Goal: Task Accomplishment & Management: Use online tool/utility

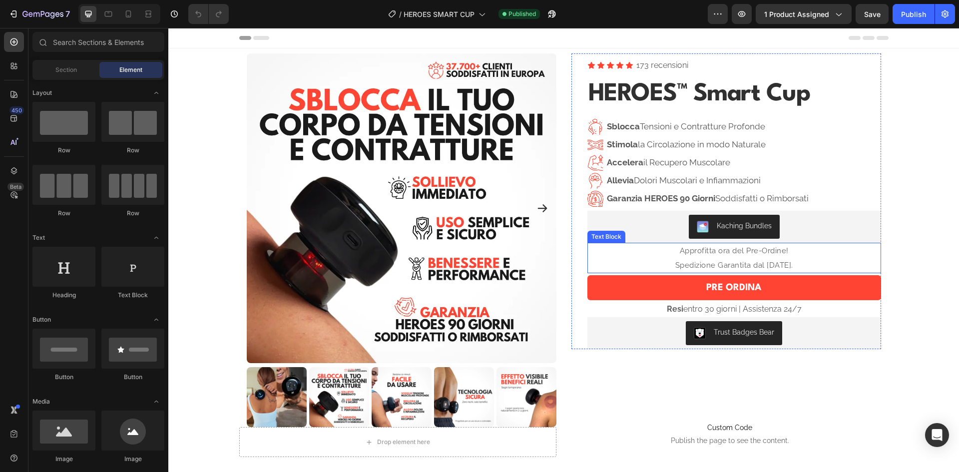
click at [729, 262] on span "Spedizione Garantita dal 2 Settembre." at bounding box center [734, 265] width 118 height 9
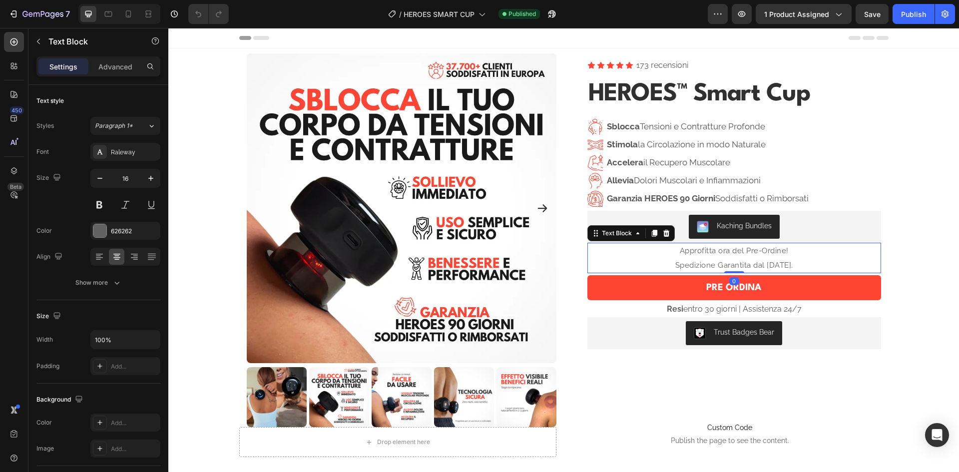
click at [729, 262] on span "Spedizione Garantita dal 2 Settembre." at bounding box center [734, 265] width 118 height 9
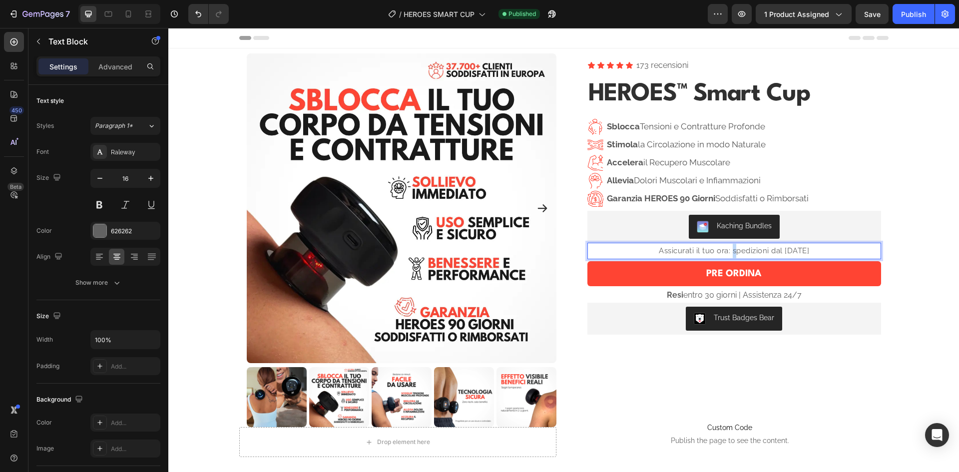
click at [720, 252] on span "Assicurati il tuo ora: spedizioni dal 2 settembre" at bounding box center [734, 250] width 150 height 9
click at [716, 252] on span "Assicurati il tuo ora: Spedizioni dal 2 settembre" at bounding box center [733, 250] width 151 height 9
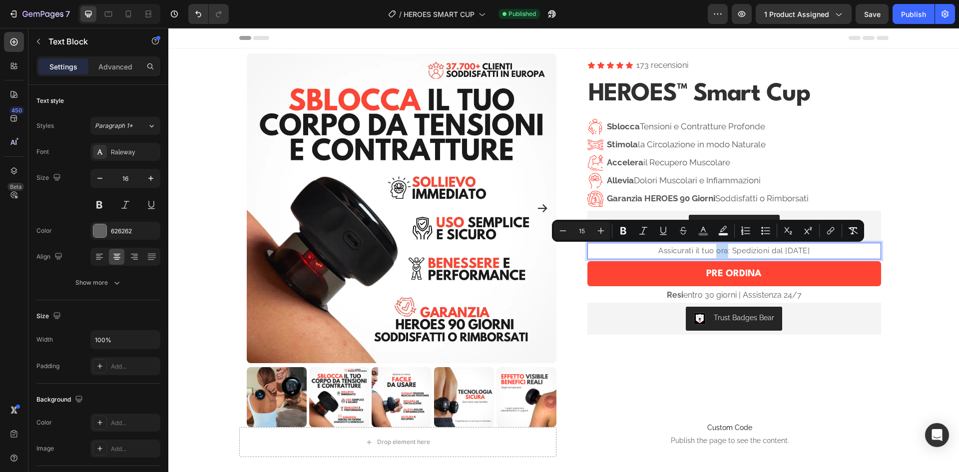
drag, startPoint x: 713, startPoint y: 252, endPoint x: 705, endPoint y: 252, distance: 8.0
click at [705, 252] on span "Assicurati il tuo ora: Spedizioni dal 2 settembre" at bounding box center [733, 250] width 151 height 9
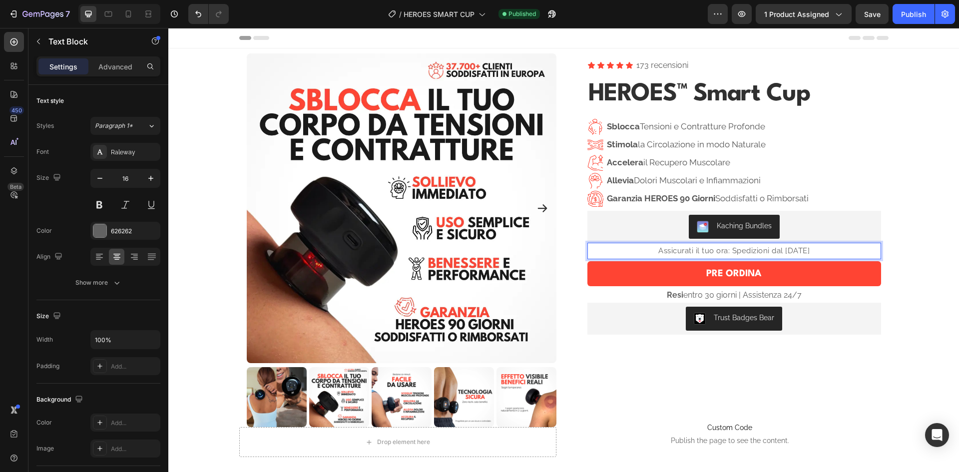
click at [716, 252] on span "Assicurati il tuo ora: Spedizioni dal 2 settembre" at bounding box center [733, 250] width 151 height 9
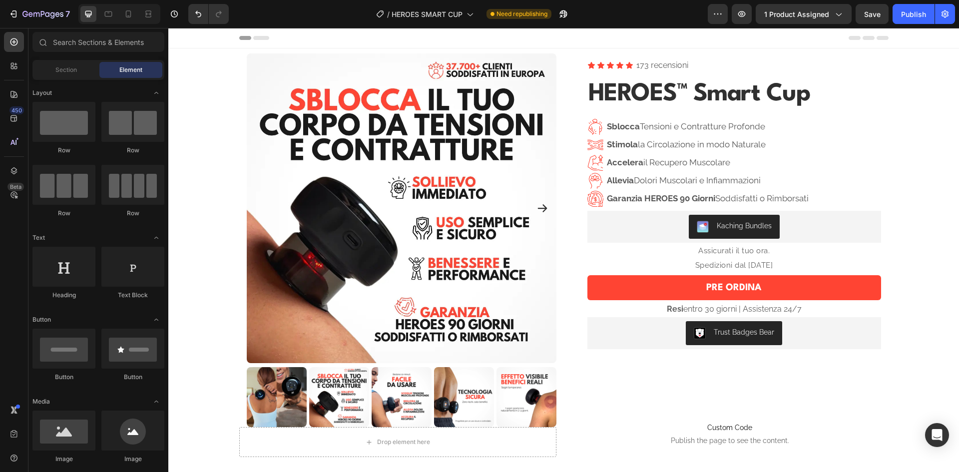
click at [771, 255] on p "Assicurati il tuo ora." at bounding box center [734, 251] width 292 height 14
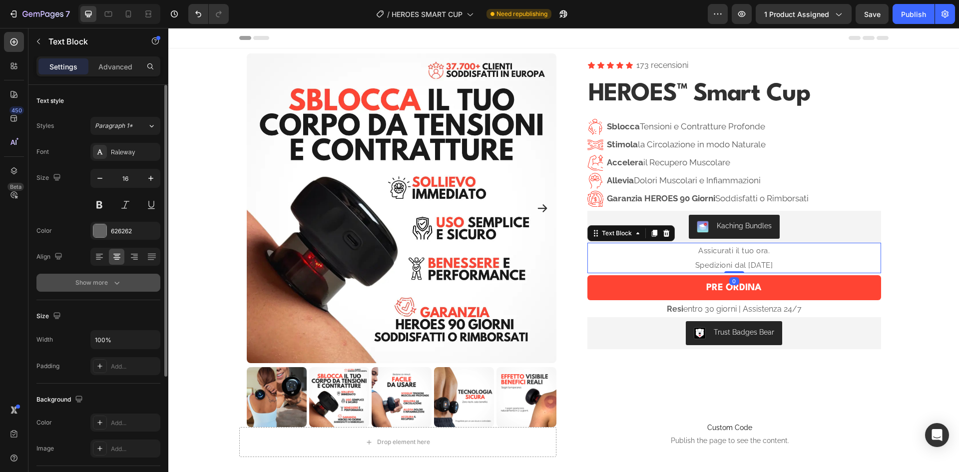
click at [110, 275] on button "Show more" at bounding box center [98, 283] width 124 height 18
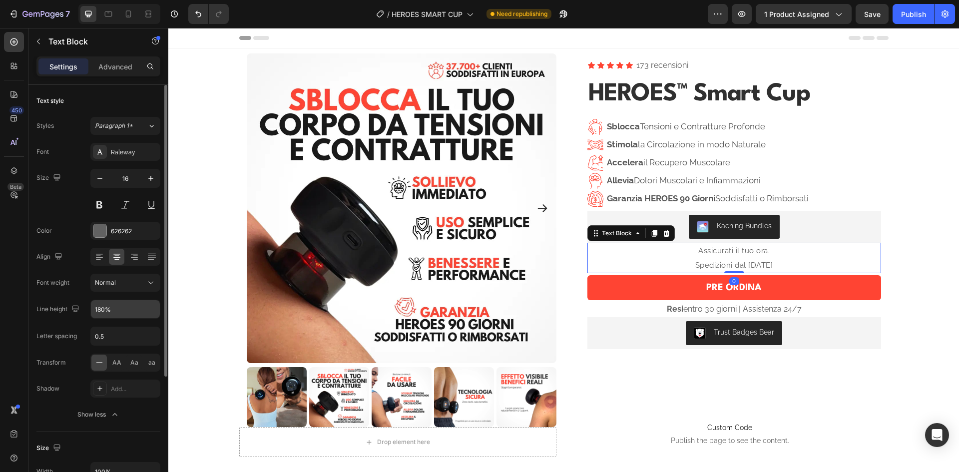
click at [114, 307] on input "180%" at bounding box center [125, 309] width 69 height 18
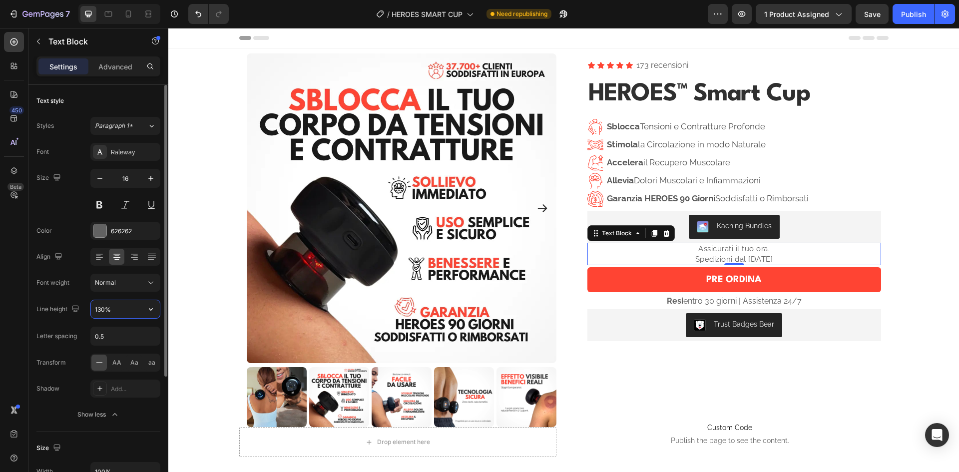
type input "130%"
click at [135, 336] on input "0.5" at bounding box center [125, 336] width 69 height 18
type input "-"
click at [131, 14] on icon at bounding box center [128, 13] width 5 height 7
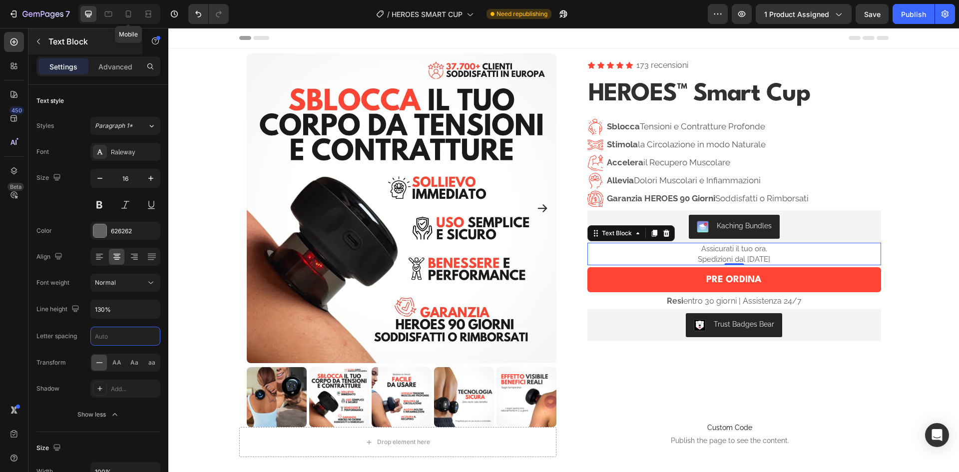
type input "14"
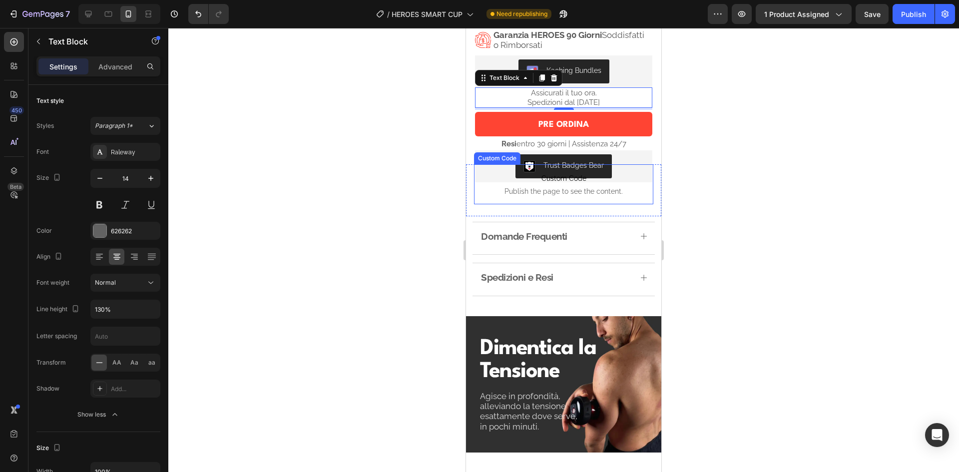
scroll to position [290, 0]
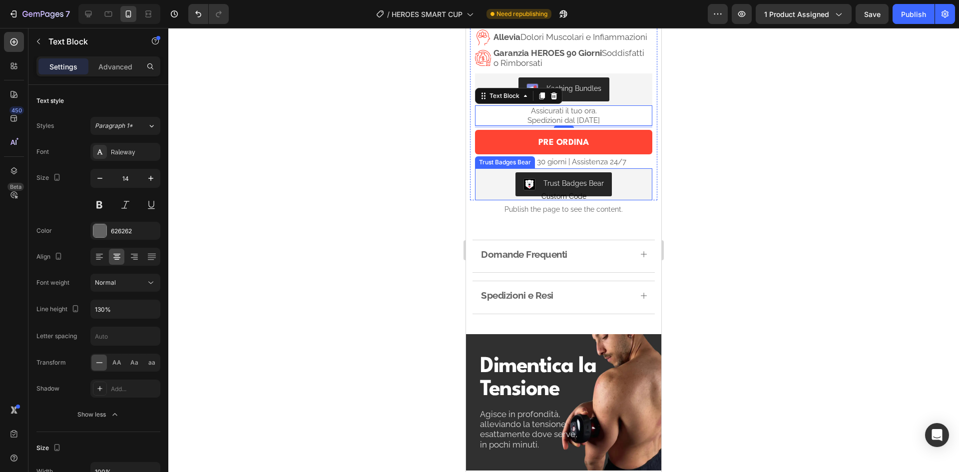
click at [634, 181] on div "Trust Badges Bear" at bounding box center [563, 184] width 169 height 24
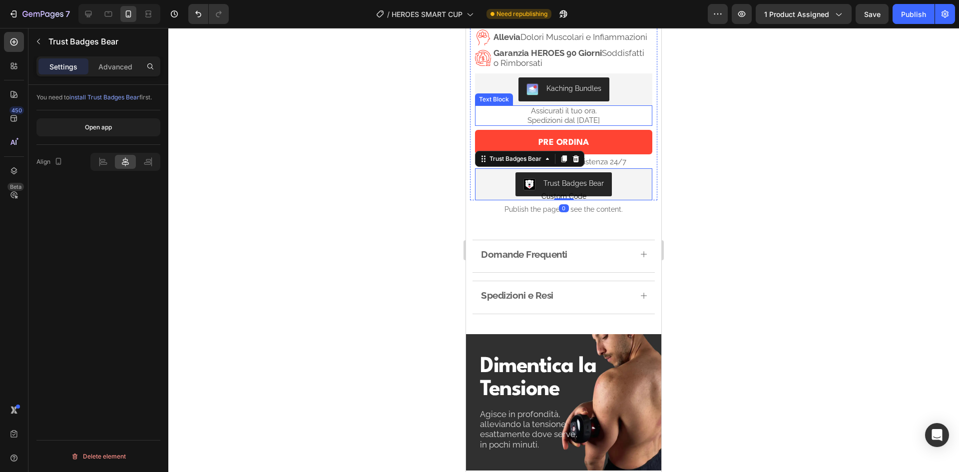
click at [616, 115] on p "Assicurati il tuo ora." at bounding box center [563, 110] width 175 height 9
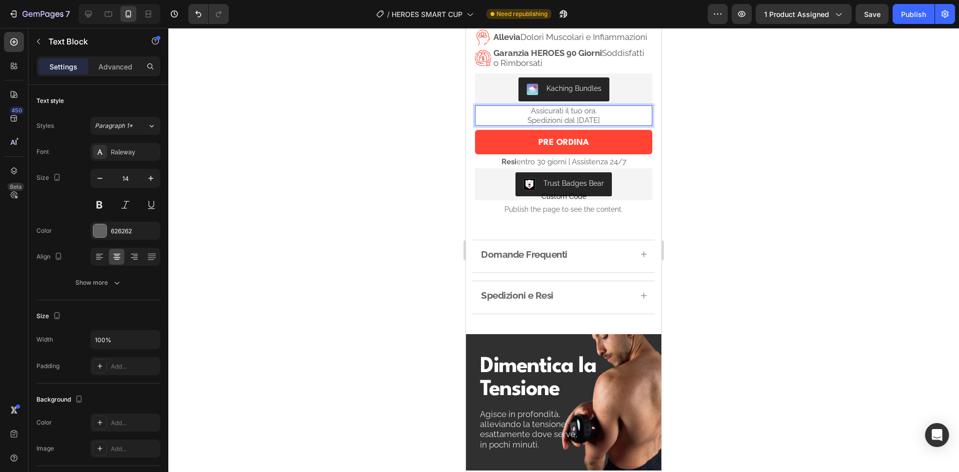
drag, startPoint x: 610, startPoint y: 130, endPoint x: 502, endPoint y: 128, distance: 108.4
click at [502, 125] on p "Spedizioni dal 2 settembre" at bounding box center [563, 120] width 175 height 9
drag, startPoint x: 757, startPoint y: 143, endPoint x: 743, endPoint y: 144, distance: 14.5
click at [757, 143] on div at bounding box center [563, 250] width 791 height 444
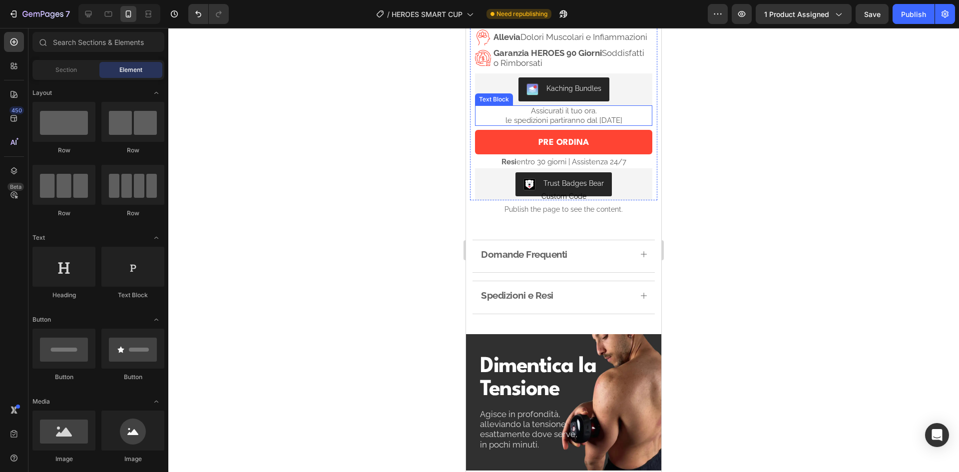
click at [508, 115] on p "Assicurati il tuo ora." at bounding box center [563, 110] width 175 height 9
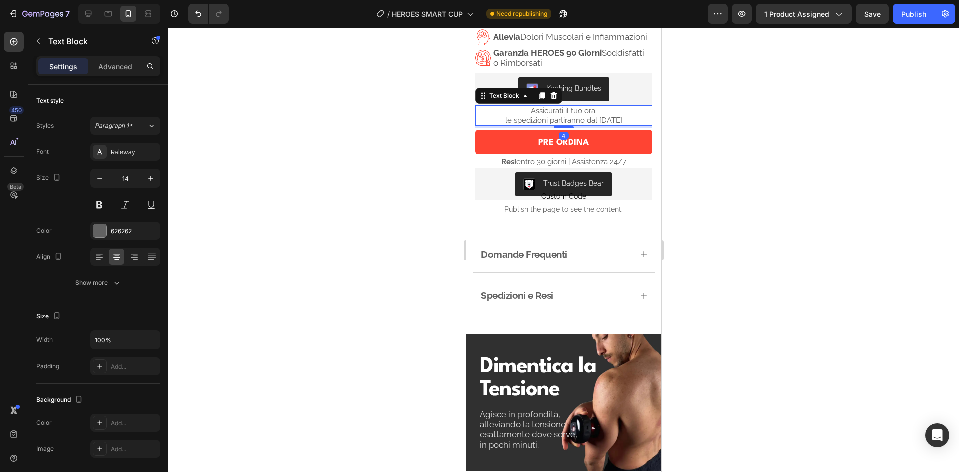
click at [505, 125] on span "le spedizioni partiranno dal 2 settembre" at bounding box center [563, 120] width 117 height 9
drag, startPoint x: 828, startPoint y: 130, endPoint x: 819, endPoint y: 122, distance: 12.1
click at [827, 128] on div at bounding box center [563, 250] width 791 height 444
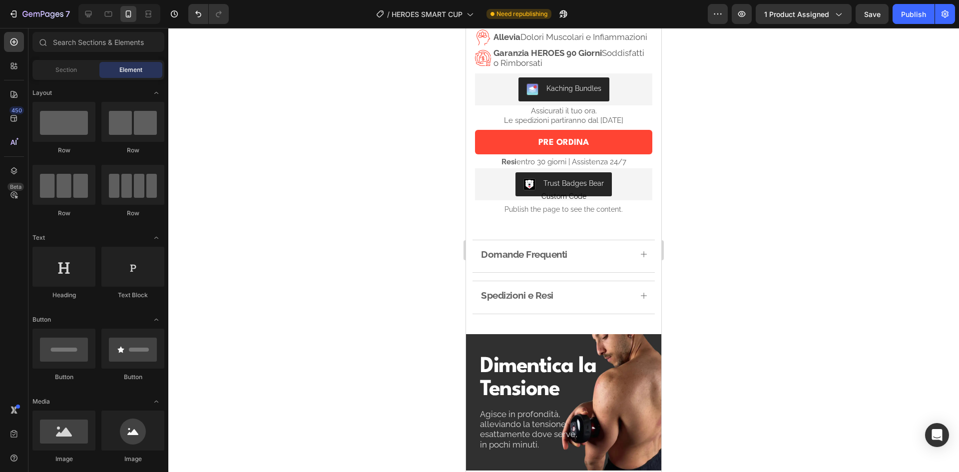
drag, startPoint x: 819, startPoint y: 122, endPoint x: 779, endPoint y: 94, distance: 48.8
click at [779, 94] on div at bounding box center [563, 250] width 791 height 444
click at [631, 125] on p "Le spedizioni partiranno dal 2 settembre" at bounding box center [563, 120] width 175 height 9
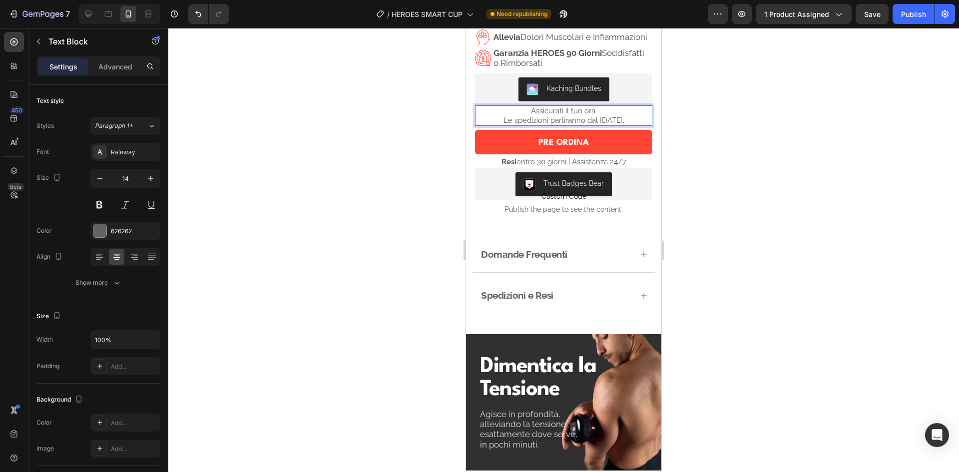
click at [597, 125] on span "Le spedizioni partiranno dal 2 settembre." at bounding box center [563, 120] width 121 height 9
click at [759, 137] on div at bounding box center [563, 250] width 791 height 444
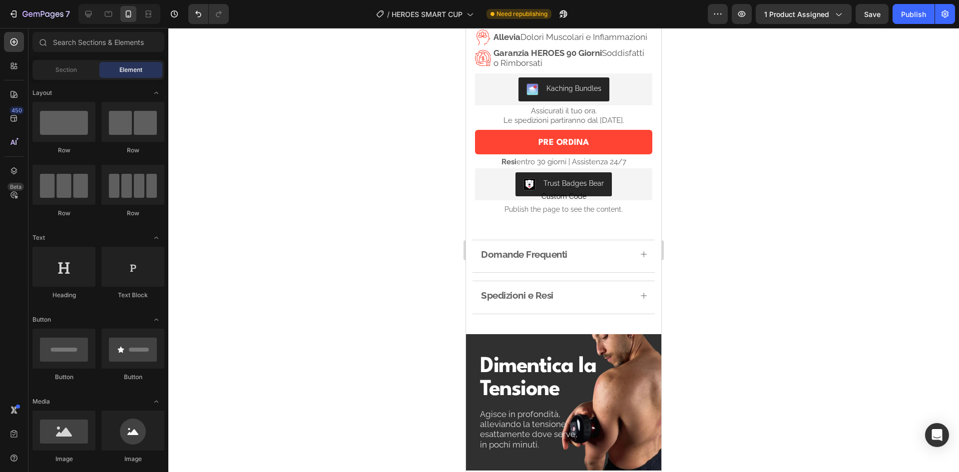
drag, startPoint x: 758, startPoint y: 137, endPoint x: 743, endPoint y: 91, distance: 48.5
click at [743, 91] on div at bounding box center [563, 250] width 791 height 444
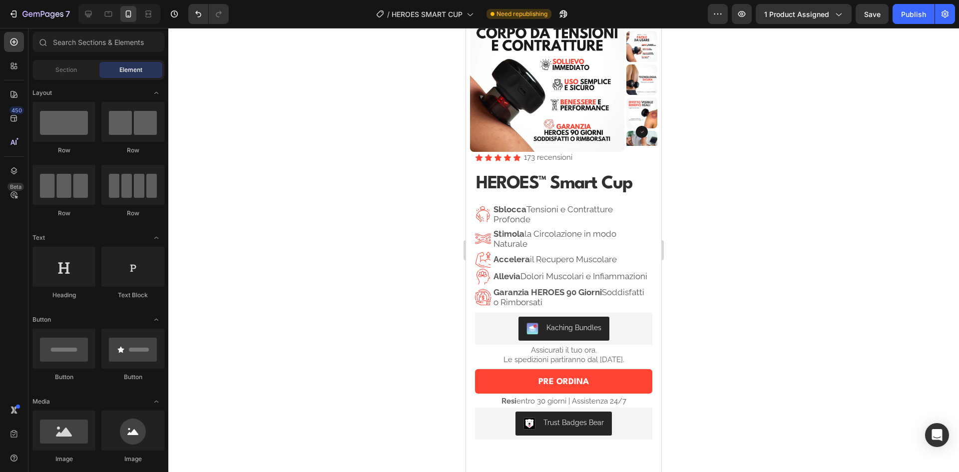
scroll to position [0, 0]
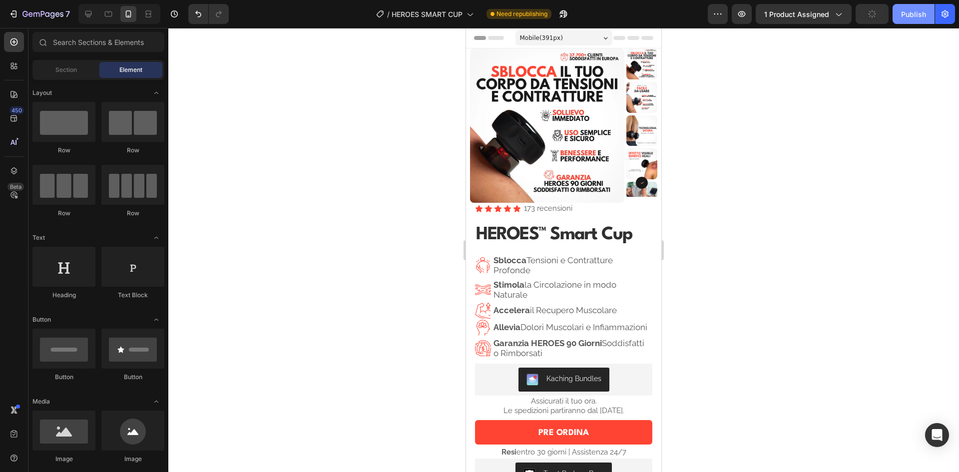
click at [921, 16] on div "Publish" at bounding box center [913, 14] width 25 height 10
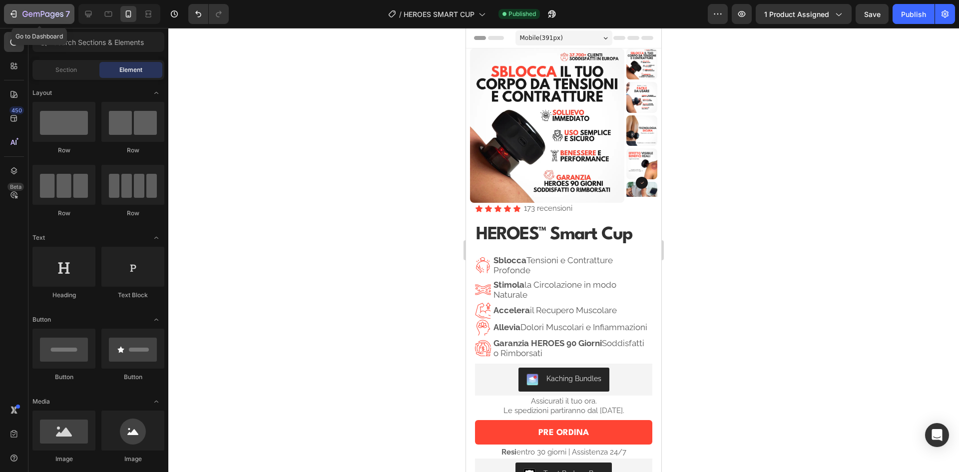
click at [18, 13] on div "7" at bounding box center [38, 14] width 61 height 12
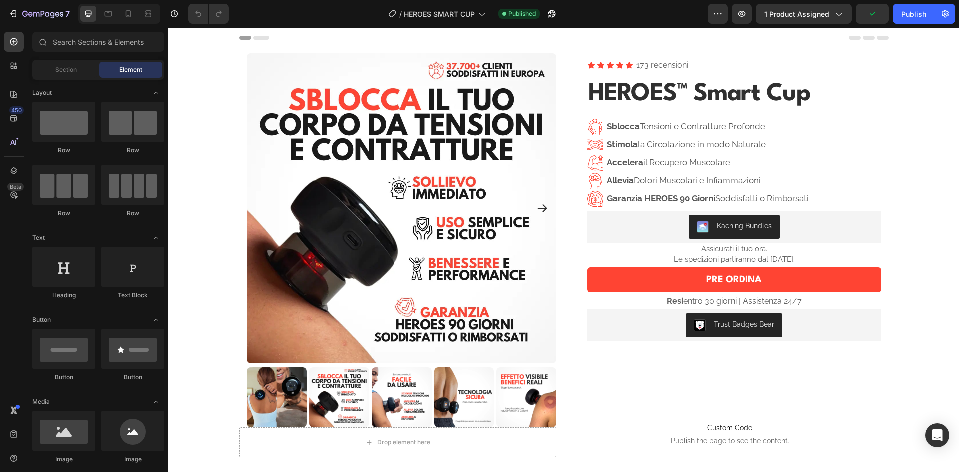
click at [744, 254] on p "Le spedizioni partiranno dal [DATE]." at bounding box center [734, 259] width 292 height 10
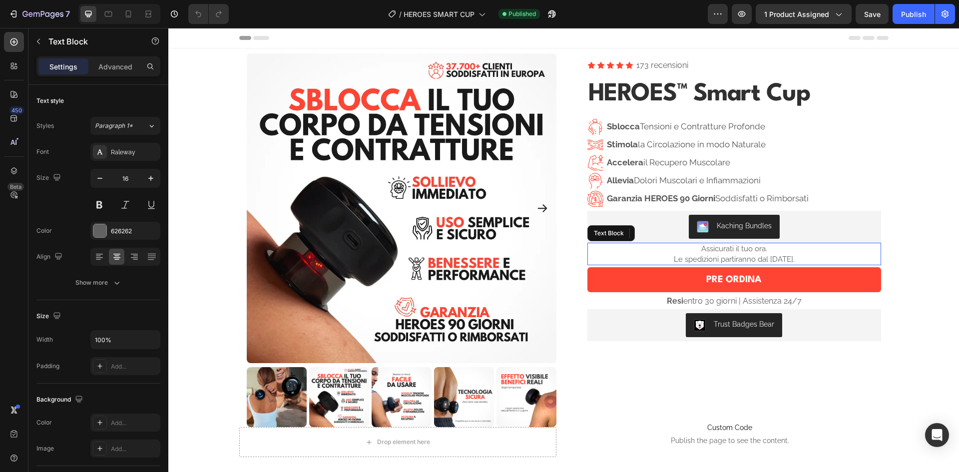
click at [744, 254] on p "Le spedizioni partiranno dal [DATE]." at bounding box center [734, 259] width 292 height 10
click at [731, 255] on span "Le spedizioni partiranno dal [DATE]." at bounding box center [734, 259] width 121 height 9
click at [749, 250] on span "Assicurati il tuo ora." at bounding box center [734, 248] width 66 height 9
drag, startPoint x: 767, startPoint y: 250, endPoint x: 757, endPoint y: 250, distance: 10.0
click at [757, 250] on span "Assicurati il tuo kit ora." at bounding box center [734, 248] width 76 height 9
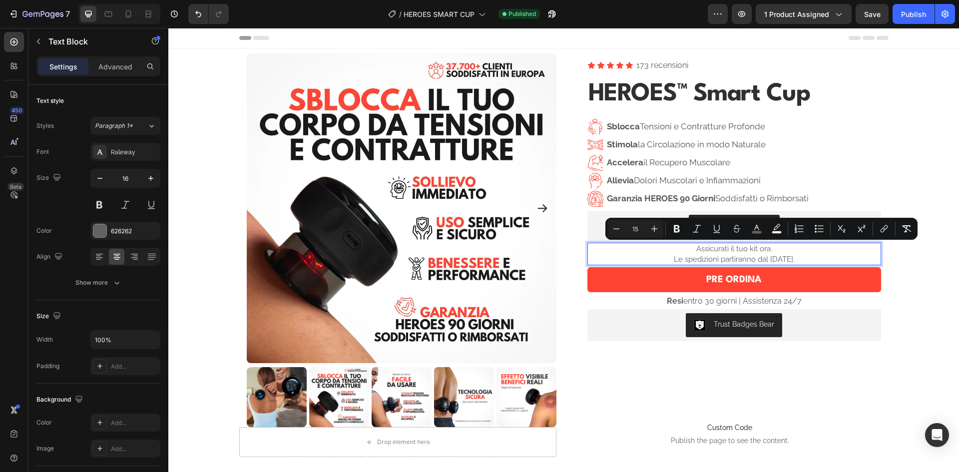
click at [788, 251] on p "Assicurati il tuo kit ora." at bounding box center [734, 249] width 292 height 10
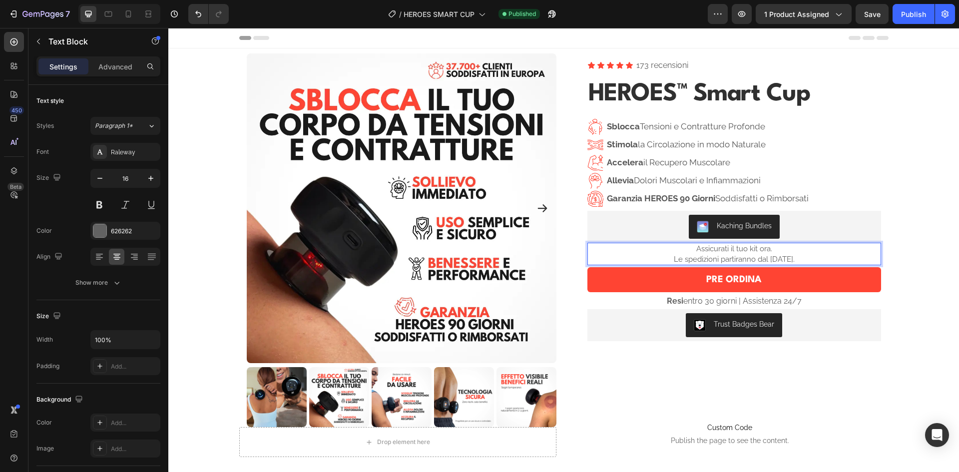
click at [807, 257] on p "Le spedizioni partiranno dal [DATE]." at bounding box center [734, 259] width 292 height 10
click at [750, 249] on span "Assicurati il tuo kit ora." at bounding box center [734, 248] width 76 height 9
click at [786, 256] on span "Le spedizioni partiranno dal [DATE]." at bounding box center [734, 259] width 121 height 9
click at [815, 261] on p "Le spedizioni partiranno dal [DATE]." at bounding box center [734, 259] width 292 height 10
click at [749, 247] on span "Assicurati il tuo Kit ora." at bounding box center [734, 248] width 77 height 9
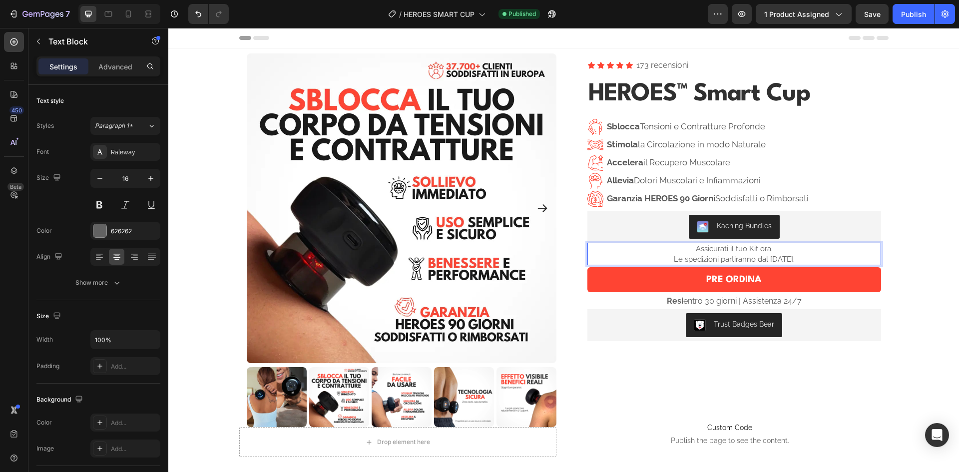
click at [804, 250] on p "Assicurati il tuo Kit ora." at bounding box center [734, 249] width 292 height 10
click at [913, 10] on div "Publish" at bounding box center [913, 14] width 25 height 10
click at [31, 12] on icon "button" at bounding box center [30, 14] width 4 height 4
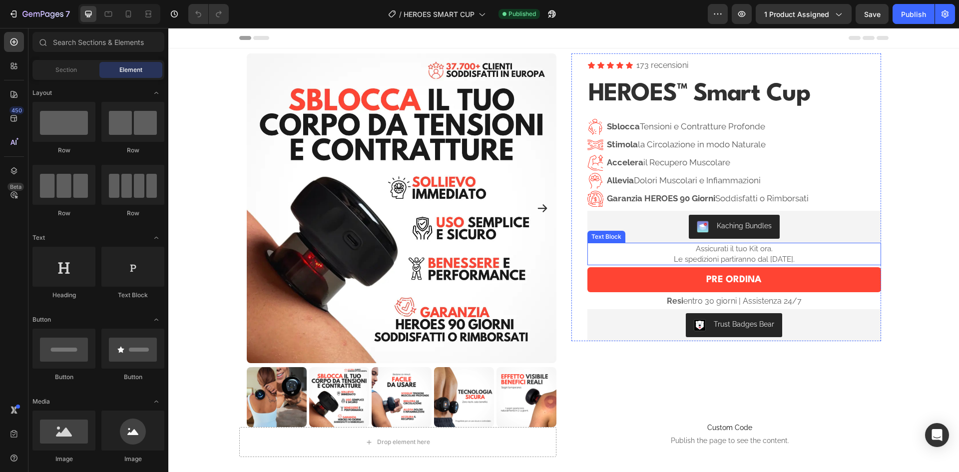
click at [752, 252] on span "Assicurati il tuo Kit ora." at bounding box center [734, 248] width 77 height 9
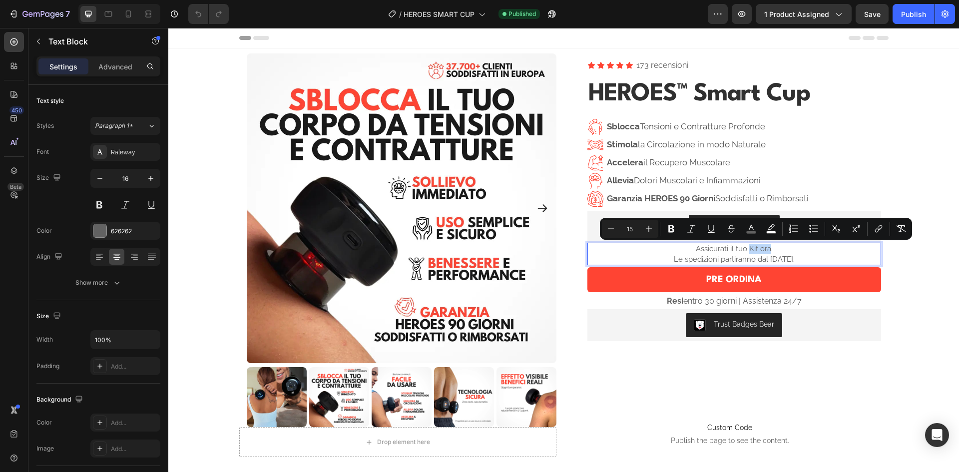
drag, startPoint x: 767, startPoint y: 248, endPoint x: 746, endPoint y: 251, distance: 21.2
click at [746, 251] on span "Assicurati il tuo Kit ora." at bounding box center [734, 248] width 77 height 9
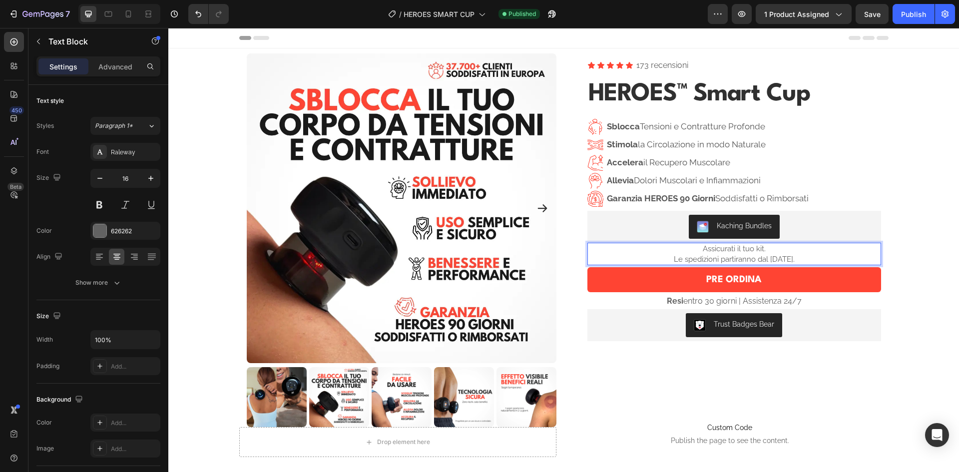
click at [766, 249] on p "Assicurati il tuo kit." at bounding box center [734, 249] width 292 height 10
click at [813, 251] on p "Assicurati il tuo kit." at bounding box center [734, 249] width 292 height 10
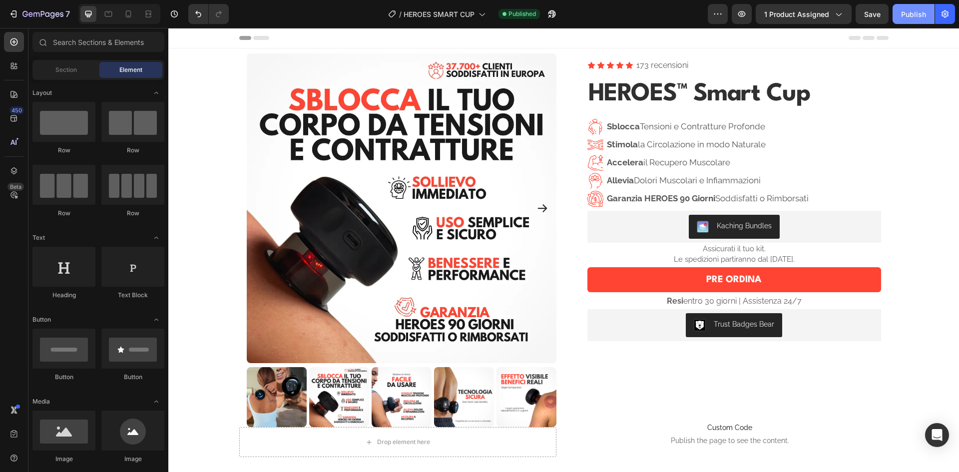
click at [910, 18] on div "Publish" at bounding box center [913, 14] width 25 height 10
click at [769, 256] on span "Le spedizioni partiranno dal [DATE]." at bounding box center [734, 259] width 121 height 9
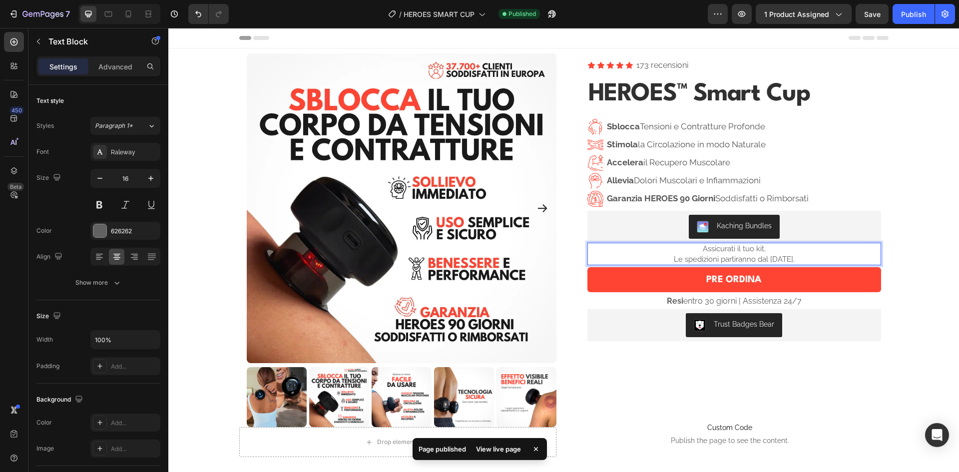
click at [769, 258] on span "Le spedizioni partiranno dal [DATE]." at bounding box center [734, 259] width 121 height 9
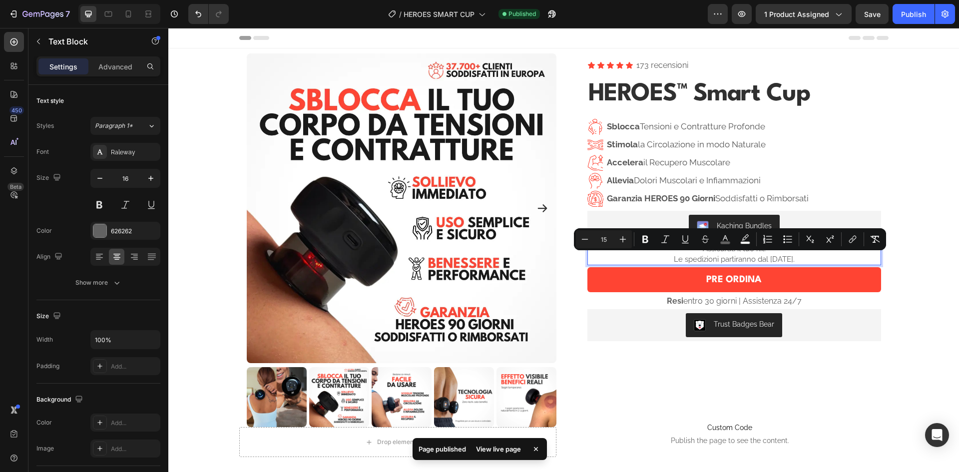
click at [763, 260] on span "Le spedizioni partiranno dal [DATE]." at bounding box center [734, 259] width 121 height 9
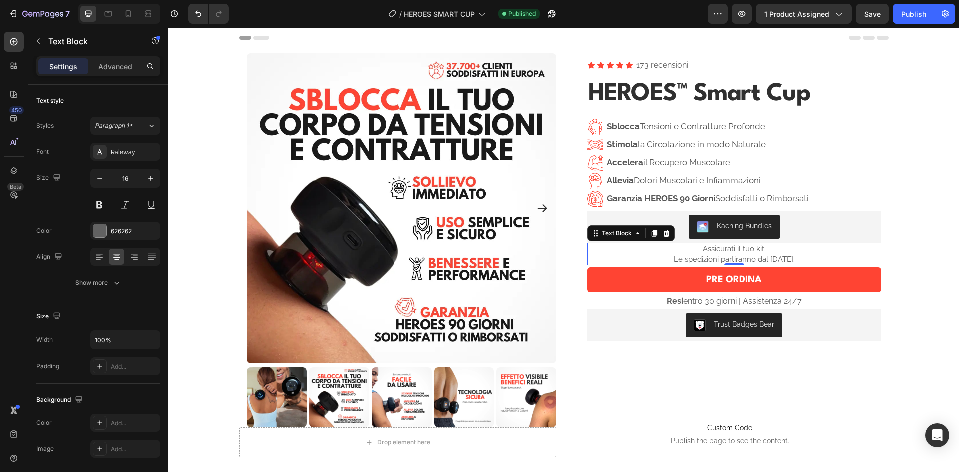
click at [739, 250] on span "Assicurati il tuo kit." at bounding box center [734, 248] width 63 height 9
drag, startPoint x: 747, startPoint y: 258, endPoint x: 737, endPoint y: 258, distance: 9.5
click at [737, 258] on span "Le spedizioni partiranno dal [DATE]." at bounding box center [734, 259] width 121 height 9
